Goal: Task Accomplishment & Management: Manage account settings

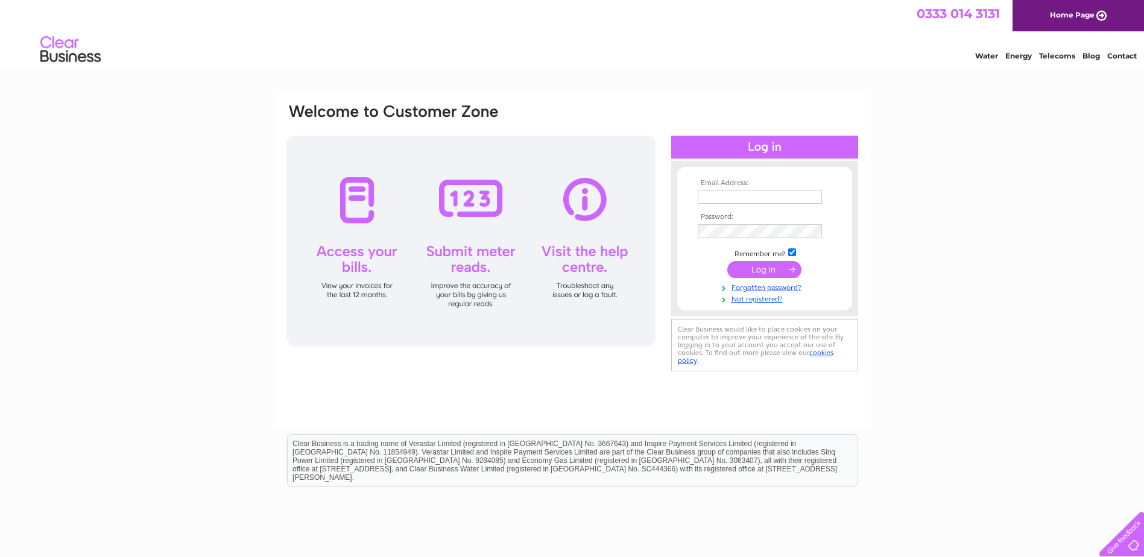
type input "enquiries@dionardguesthouse.co.uk"
click at [757, 266] on input "submit" at bounding box center [764, 269] width 74 height 17
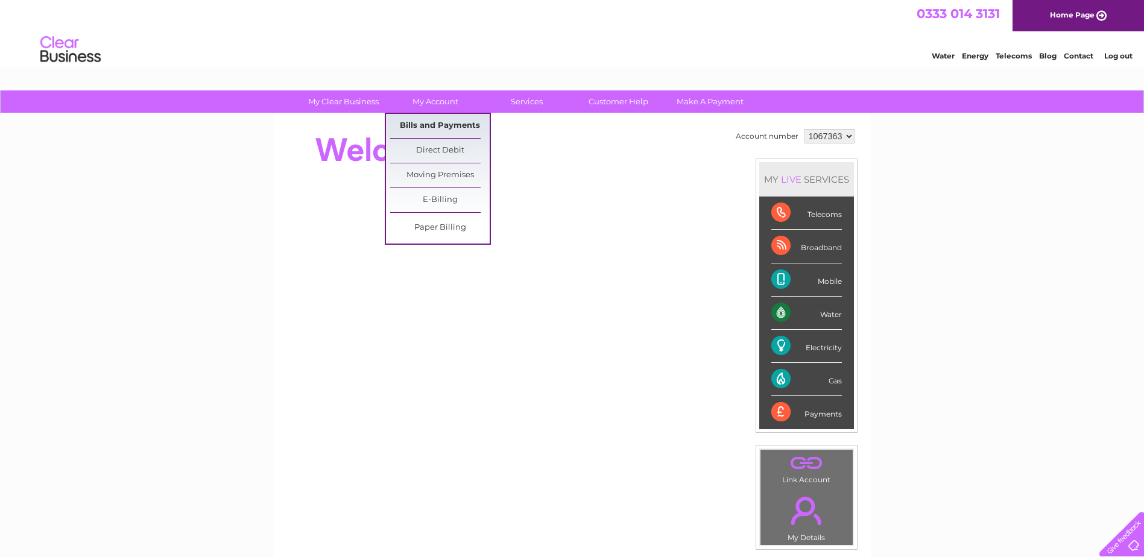
click at [462, 124] on link "Bills and Payments" at bounding box center [439, 126] width 99 height 24
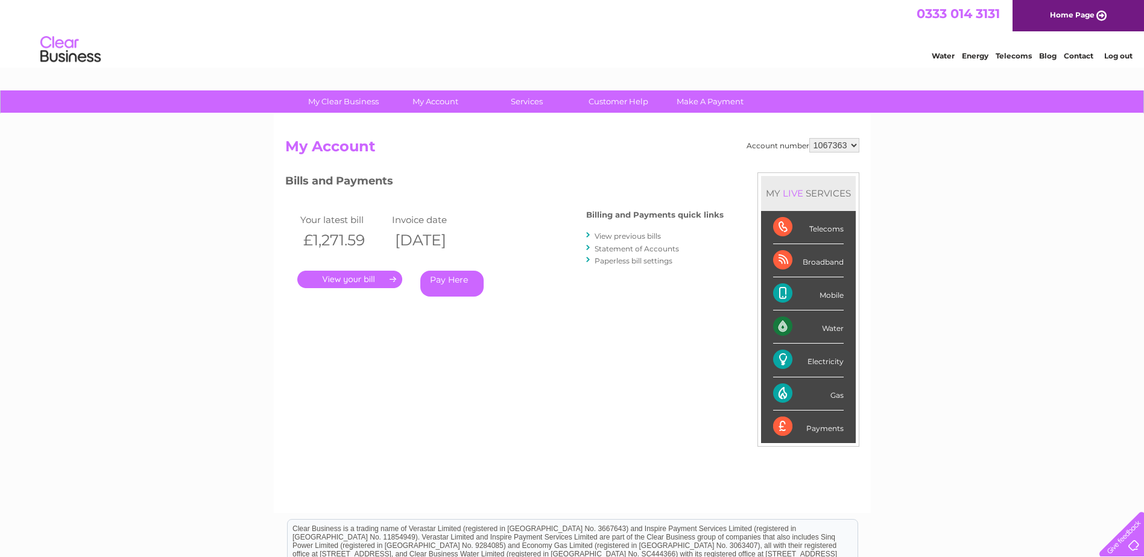
click at [355, 276] on link "." at bounding box center [349, 279] width 105 height 17
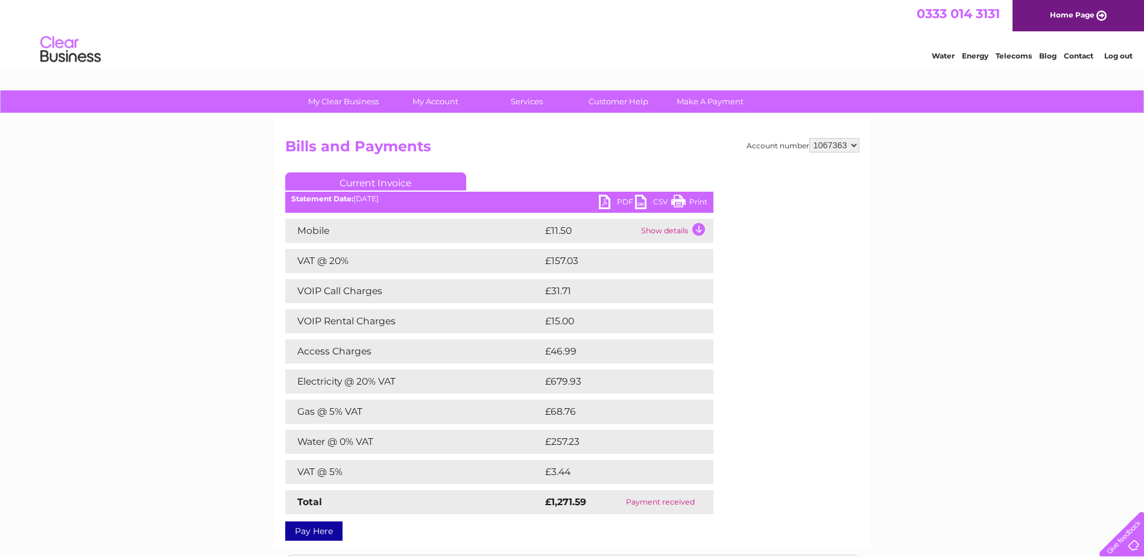
click at [620, 202] on link "PDF" at bounding box center [617, 203] width 36 height 17
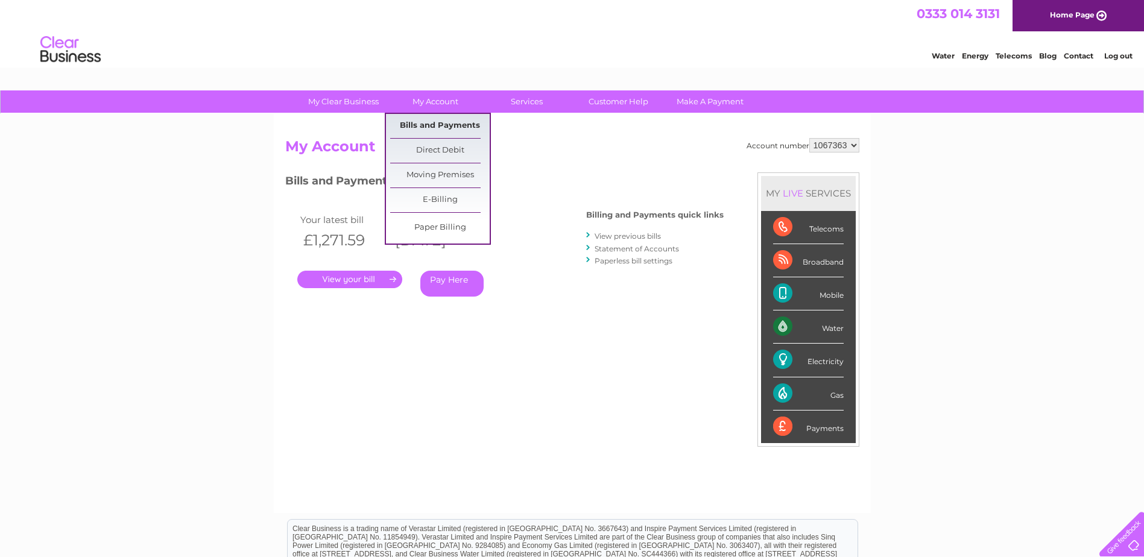
click at [444, 125] on link "Bills and Payments" at bounding box center [439, 126] width 99 height 24
click at [420, 125] on link "Bills and Payments" at bounding box center [439, 126] width 99 height 24
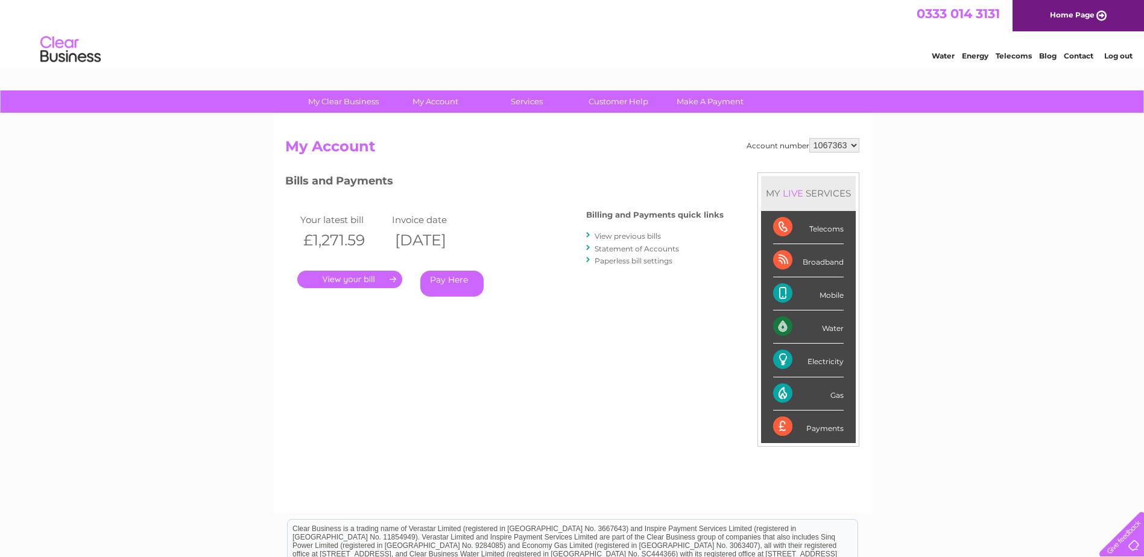
click at [1118, 55] on link "Log out" at bounding box center [1118, 55] width 28 height 9
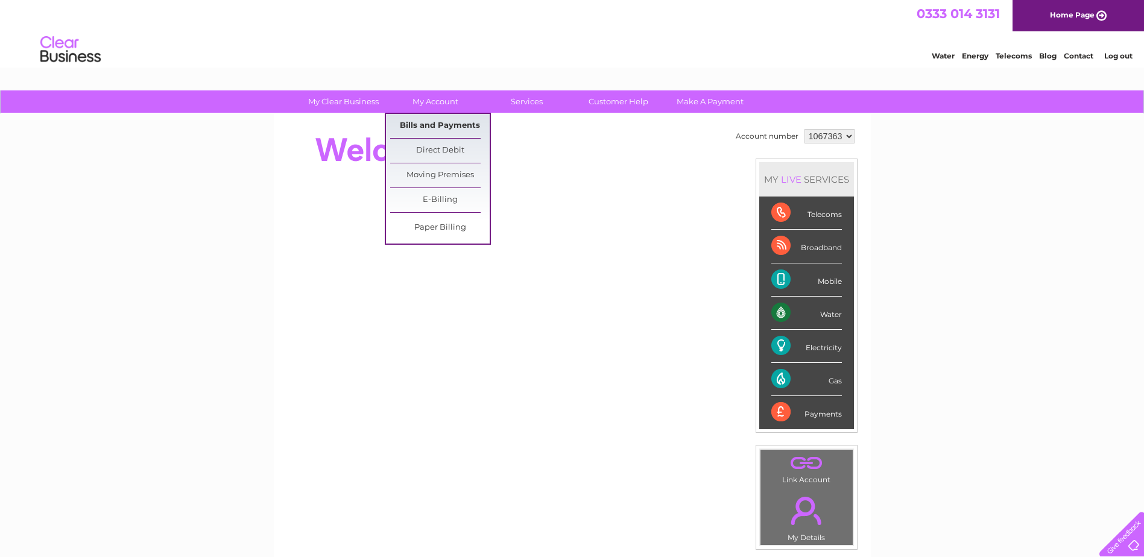
click at [442, 124] on link "Bills and Payments" at bounding box center [439, 126] width 99 height 24
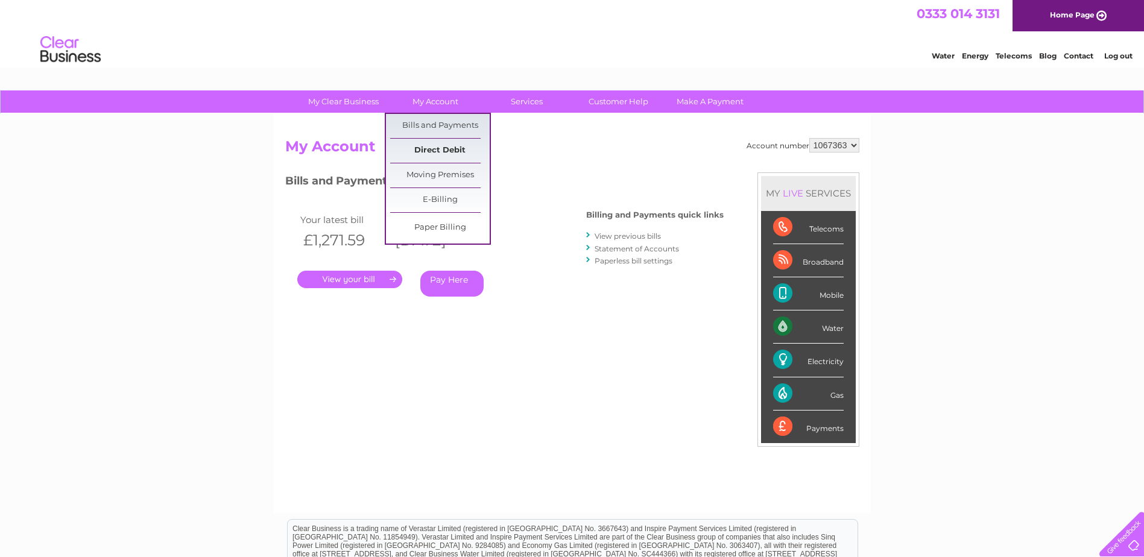
click at [442, 146] on link "Direct Debit" at bounding box center [439, 151] width 99 height 24
